Goal: Task Accomplishment & Management: Use online tool/utility

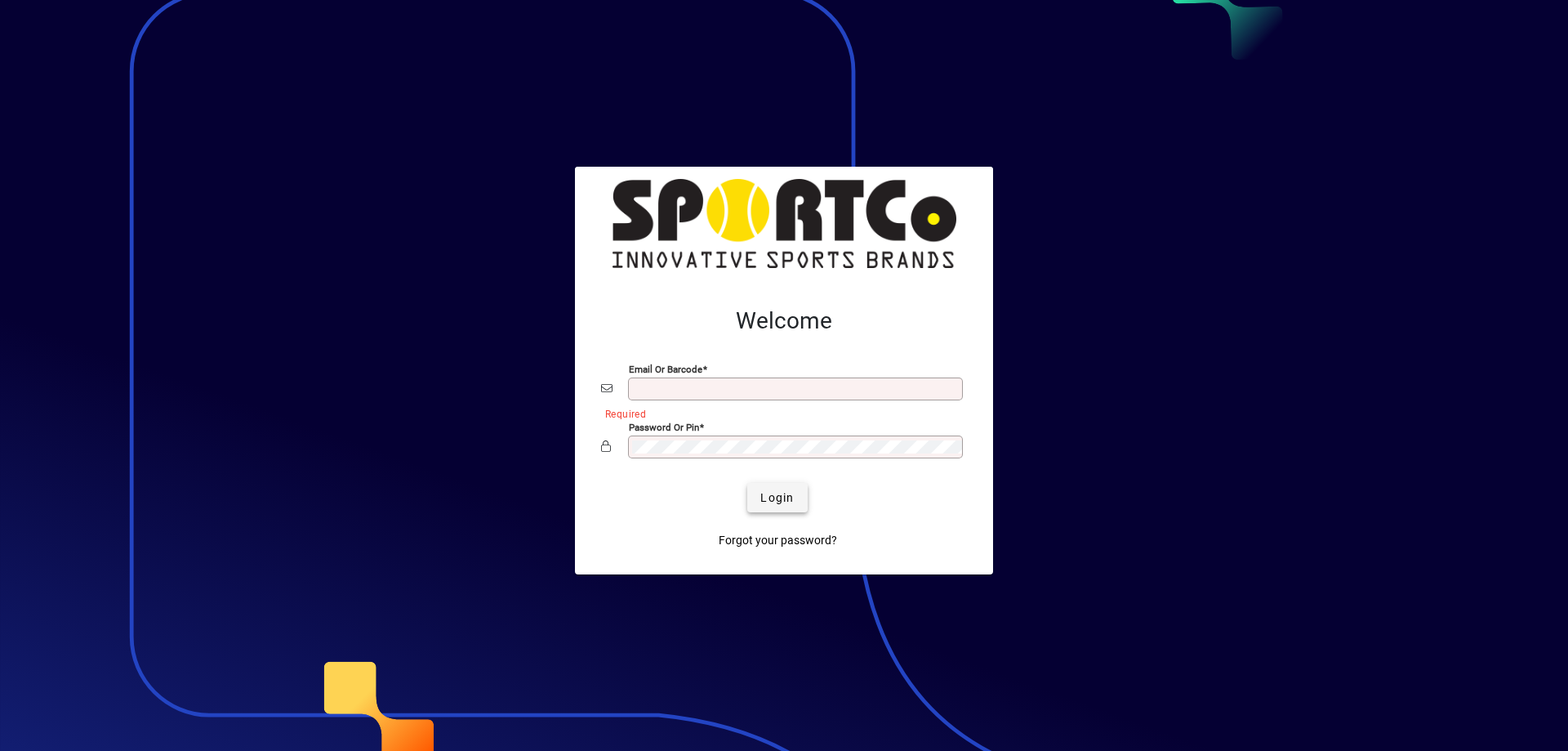
type input "**********"
click at [756, 495] on span "submit" at bounding box center [776, 497] width 59 height 39
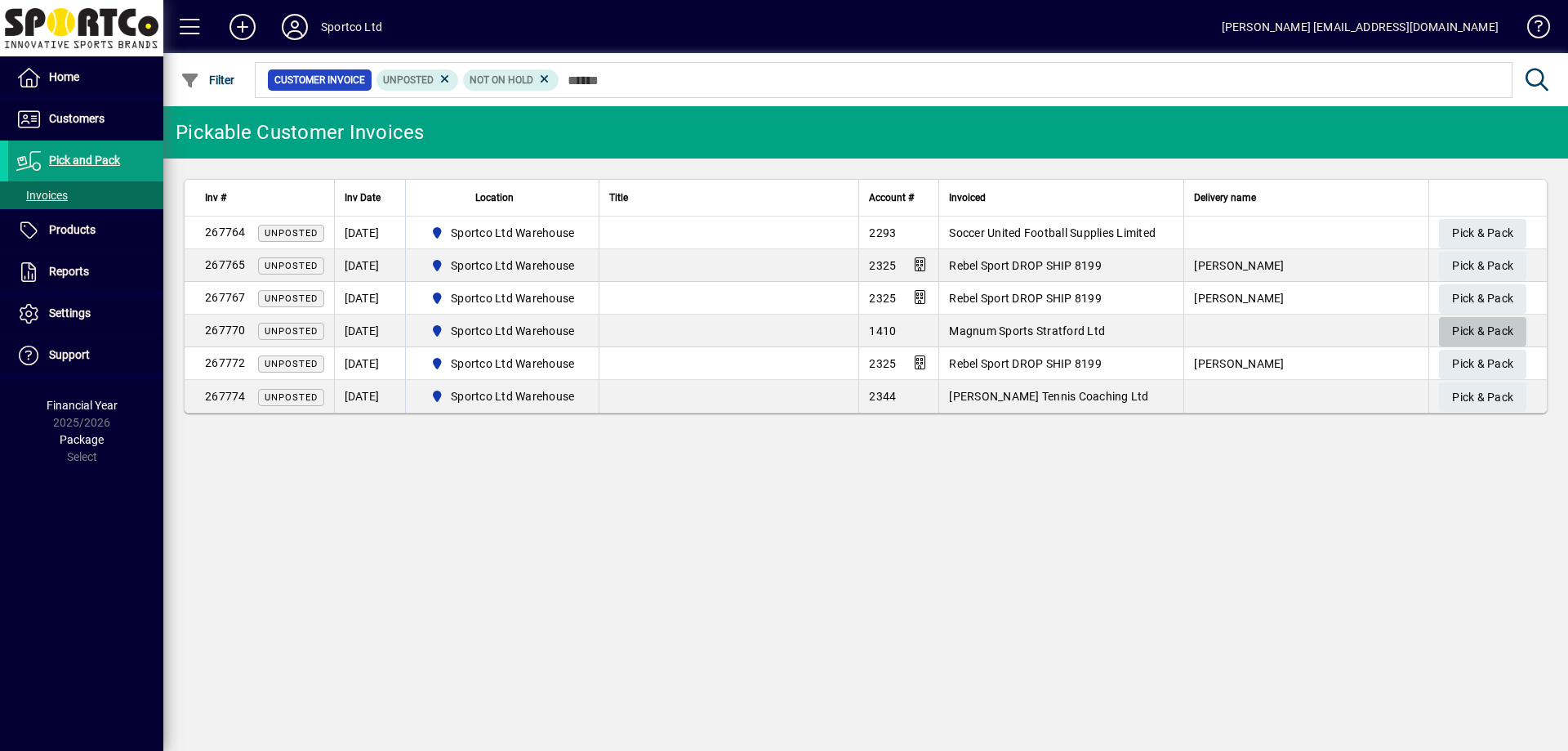
click at [1500, 337] on span "Pick & Pack" at bounding box center [1482, 331] width 61 height 27
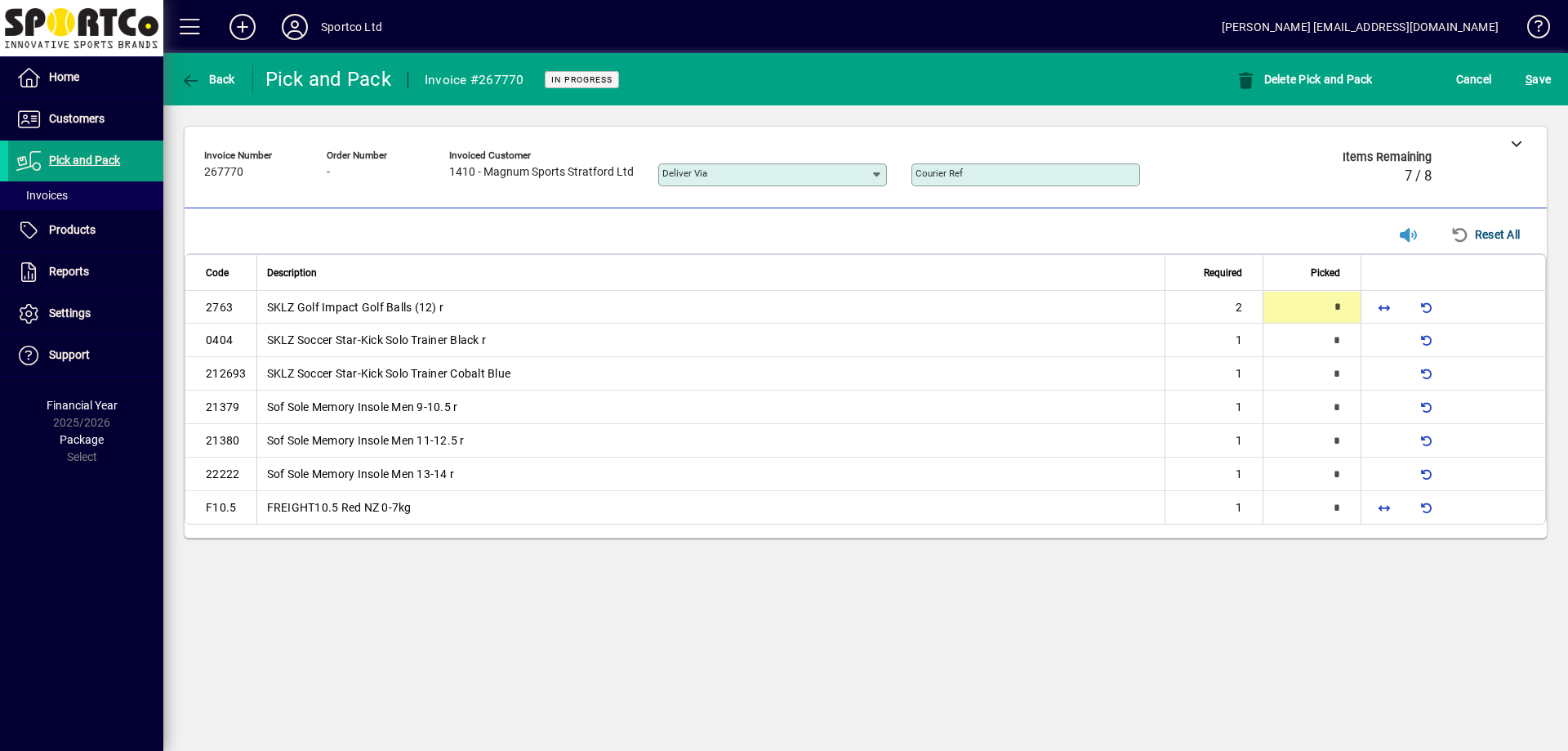
type input "*"
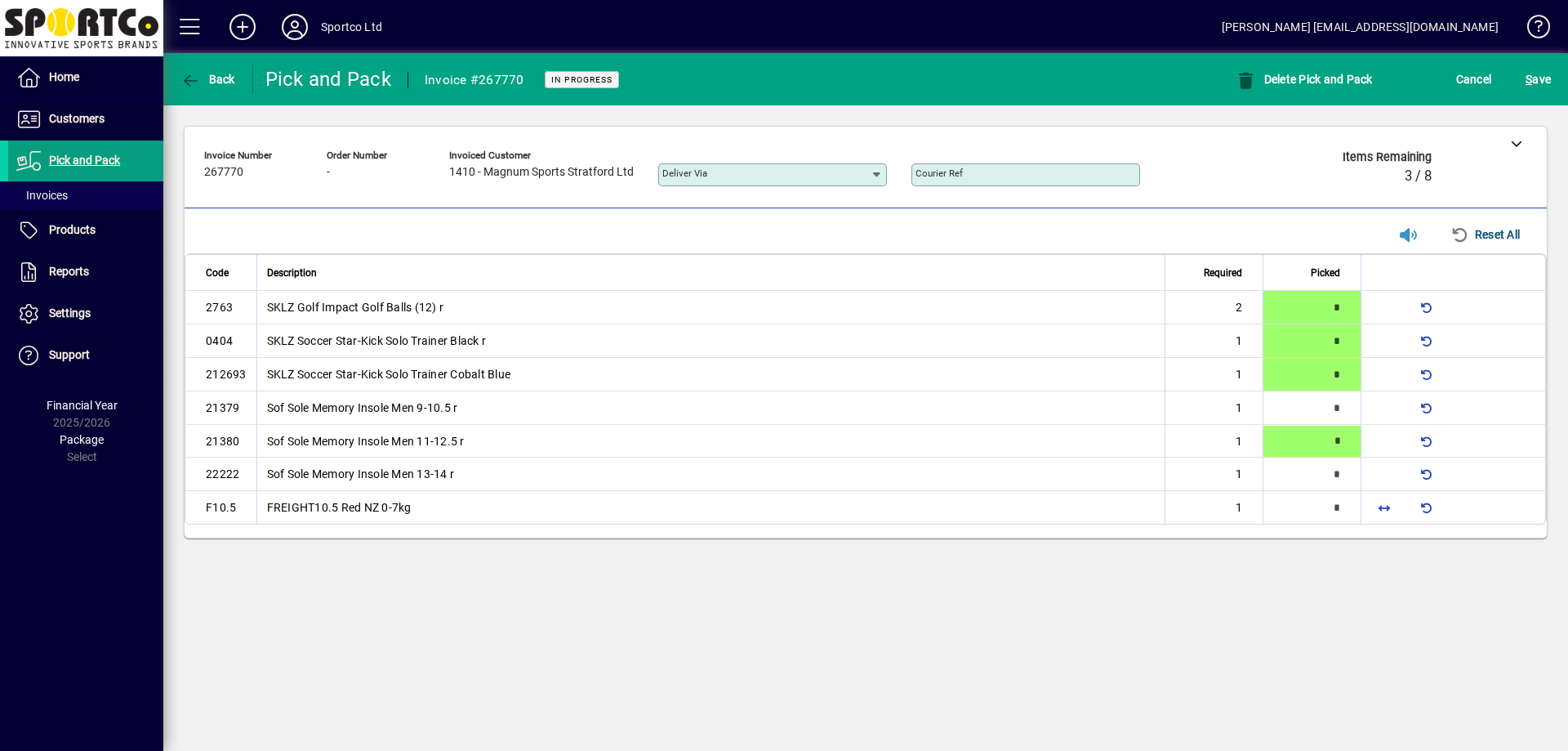
type input "*"
click at [1370, 508] on span "button" at bounding box center [1384, 506] width 39 height 39
type input "*"
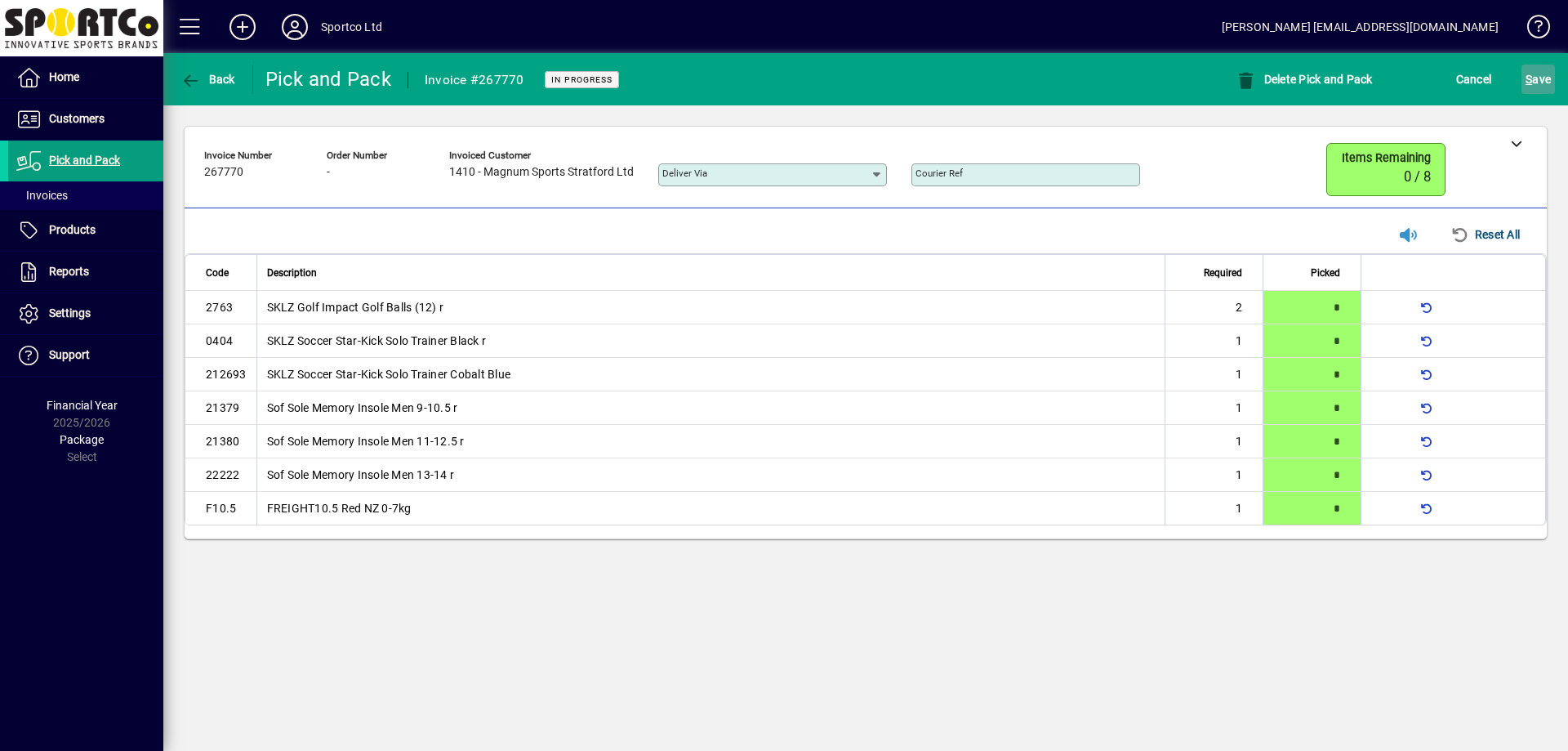
click at [1542, 79] on span "S ave" at bounding box center [1538, 79] width 26 height 26
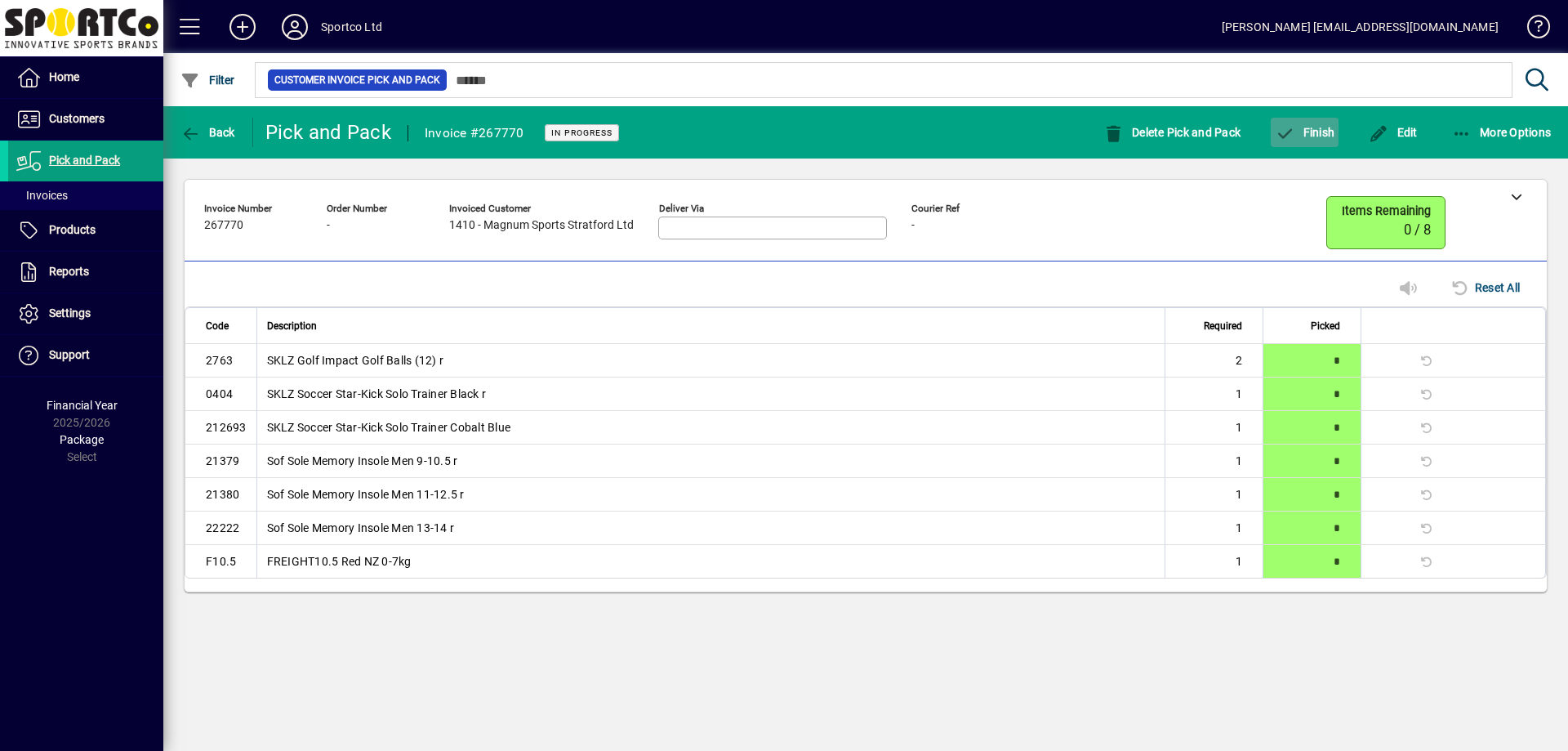
click at [1287, 142] on span "button" at bounding box center [1304, 132] width 67 height 39
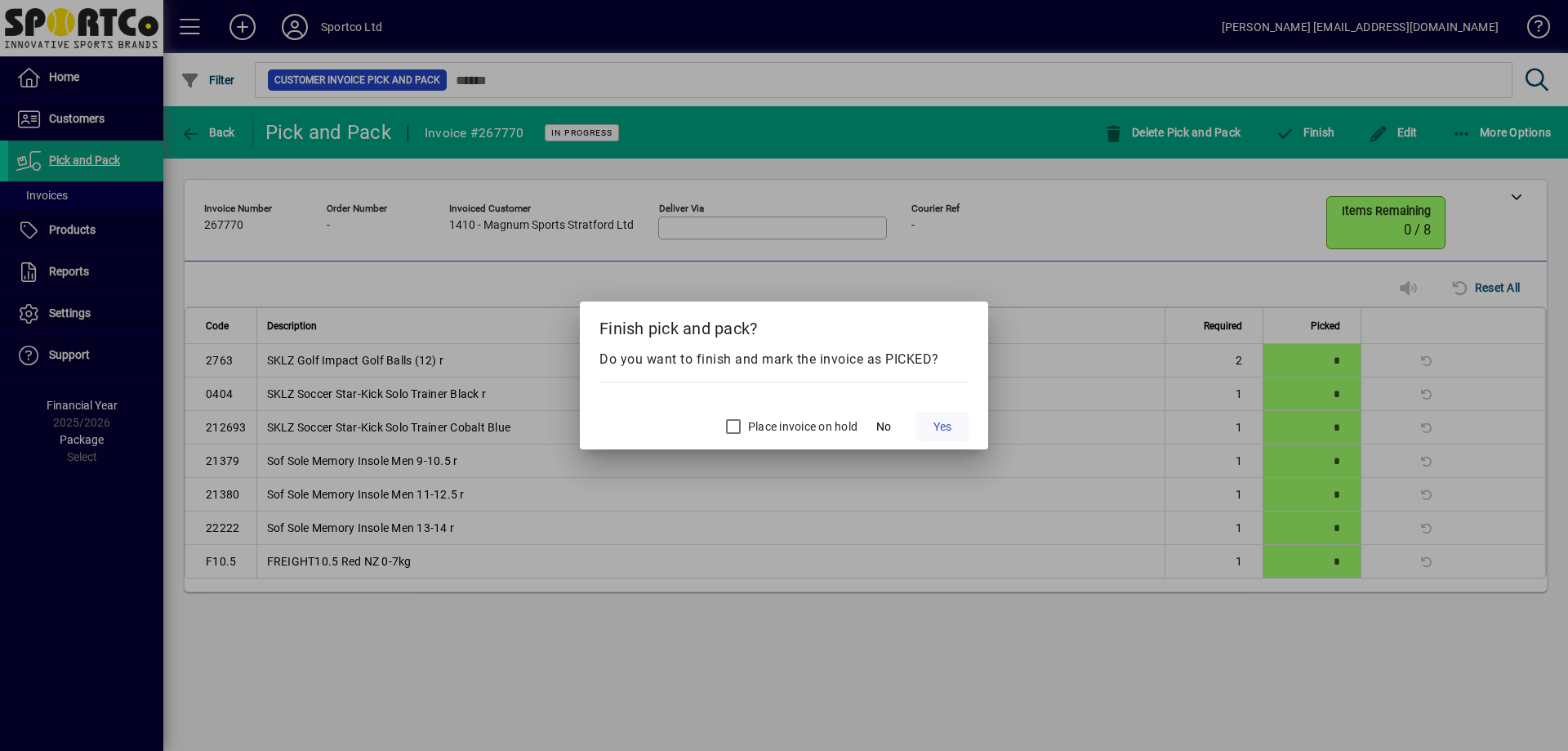
click at [940, 422] on span "Yes" at bounding box center [942, 426] width 18 height 17
